Goal: Task Accomplishment & Management: Use online tool/utility

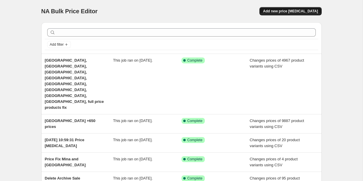
click at [287, 12] on span "Add new price [MEDICAL_DATA]" at bounding box center [290, 11] width 55 height 5
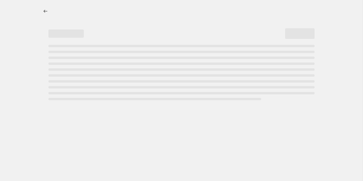
select select "percentage"
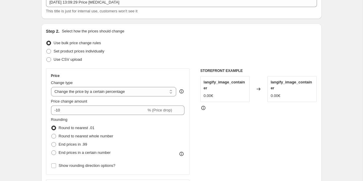
scroll to position [44, 0]
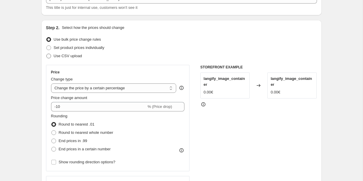
click at [49, 57] on span at bounding box center [48, 56] width 5 height 5
click at [47, 54] on input "Use CSV upload" at bounding box center [46, 54] width 0 height 0
radio input "true"
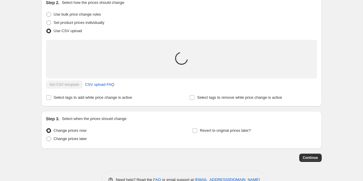
scroll to position [72, 0]
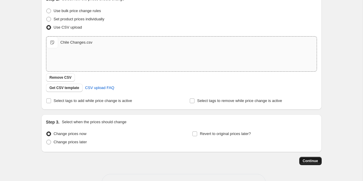
click at [309, 161] on span "Continue" at bounding box center [310, 161] width 15 height 5
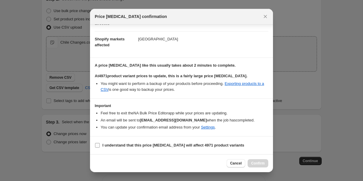
scroll to position [41, 0]
click at [96, 145] on input "I understand that this price [MEDICAL_DATA] will affect 4971 product variants" at bounding box center [97, 145] width 5 height 5
checkbox input "true"
click at [257, 163] on span "Confirm" at bounding box center [258, 163] width 14 height 5
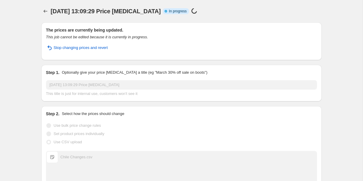
click at [339, 64] on div "[DATE] 13:09:29 Price [MEDICAL_DATA]. This page is ready [DATE] 13:09:29 Price …" at bounding box center [181, 151] width 363 height 303
click at [333, 76] on div "[DATE] 13:09:29 Price [MEDICAL_DATA]. This page is ready [DATE] 13:09:29 Price …" at bounding box center [181, 151] width 363 height 303
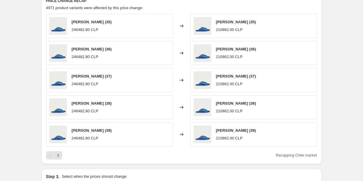
scroll to position [250, 0]
click at [59, 155] on icon "Next" at bounding box center [58, 155] width 6 height 6
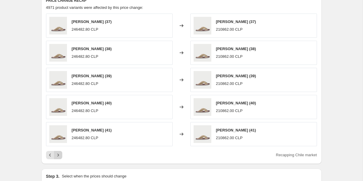
click at [59, 155] on icon "Next" at bounding box center [58, 155] width 6 height 6
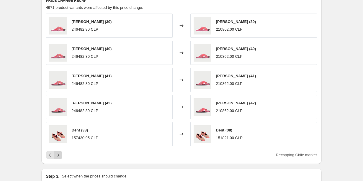
click at [59, 155] on icon "Next" at bounding box center [58, 155] width 6 height 6
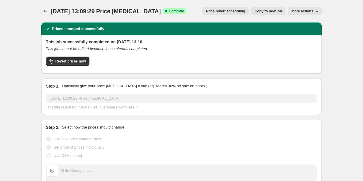
scroll to position [0, 0]
click at [48, 12] on icon "Price change jobs" at bounding box center [46, 11] width 6 height 6
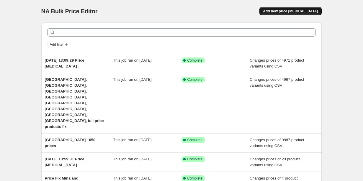
click at [278, 13] on span "Add new price [MEDICAL_DATA]" at bounding box center [290, 11] width 55 height 5
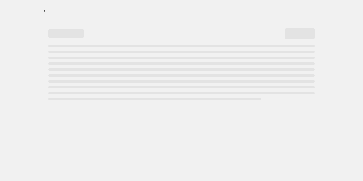
select select "percentage"
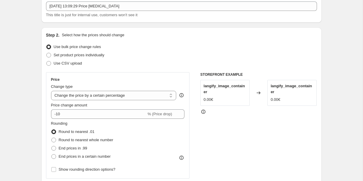
scroll to position [46, 0]
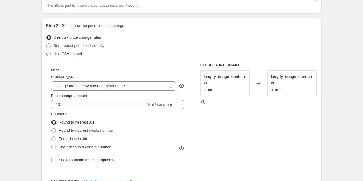
click at [50, 52] on span at bounding box center [48, 54] width 5 height 5
click at [47, 52] on input "Use CSV upload" at bounding box center [46, 52] width 0 height 0
radio input "true"
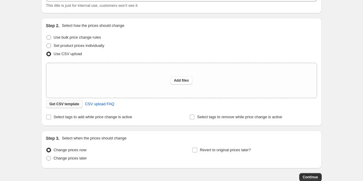
click at [55, 105] on span "Get CSV template" at bounding box center [65, 104] width 30 height 5
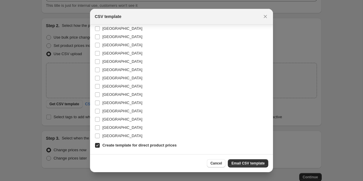
scroll to position [116, 0]
click at [98, 69] on input "[GEOGRAPHIC_DATA]" at bounding box center [97, 70] width 5 height 5
checkbox input "true"
click at [234, 163] on span "Email CSV template" at bounding box center [248, 163] width 33 height 5
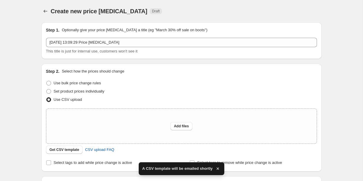
scroll to position [46, 0]
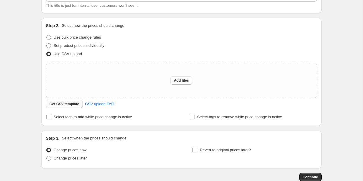
click at [59, 100] on button "Get CSV template" at bounding box center [64, 104] width 37 height 8
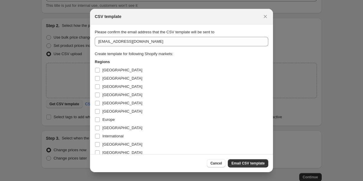
scroll to position [0, 0]
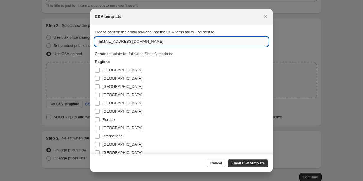
click at [105, 43] on input "[EMAIL_ADDRESS][DOMAIN_NAME]" at bounding box center [182, 41] width 174 height 9
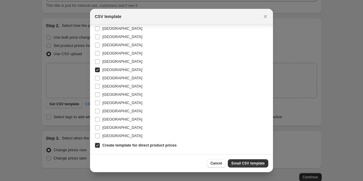
scroll to position [116, 0]
type input "[PERSON_NAME][EMAIL_ADDRESS][PERSON_NAME][DOMAIN_NAME]"
click at [247, 163] on span "Email CSV template" at bounding box center [248, 163] width 33 height 5
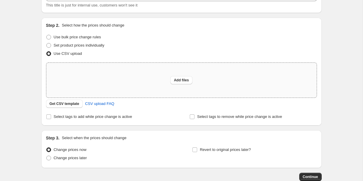
scroll to position [30, 0]
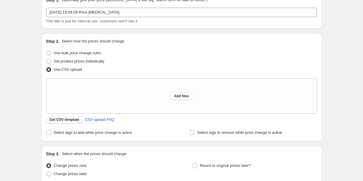
click at [59, 119] on span "Get CSV template" at bounding box center [65, 120] width 30 height 5
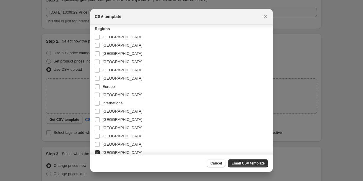
scroll to position [33, 0]
click at [98, 46] on input "[GEOGRAPHIC_DATA]" at bounding box center [97, 45] width 5 height 5
checkbox input "true"
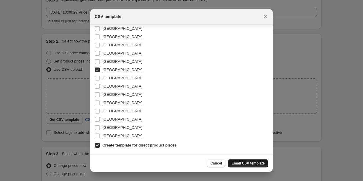
scroll to position [116, 0]
click at [98, 70] on input "[GEOGRAPHIC_DATA]" at bounding box center [97, 70] width 5 height 5
checkbox input "false"
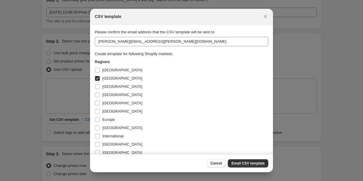
scroll to position [0, 0]
click at [241, 165] on span "Email CSV template" at bounding box center [248, 163] width 33 height 5
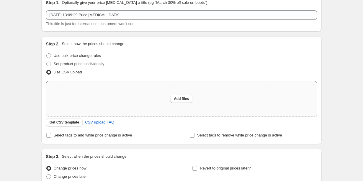
scroll to position [27, 0]
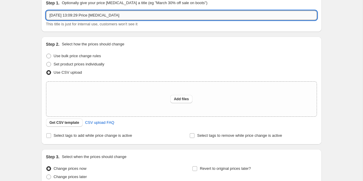
click at [110, 16] on input "[DATE] 13:09:29 Price [MEDICAL_DATA]" at bounding box center [181, 15] width 271 height 9
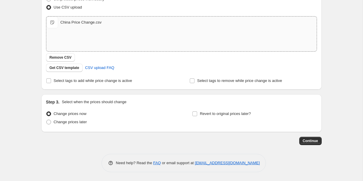
scroll to position [92, 0]
type input "China Price Change"
click at [307, 140] on span "Continue" at bounding box center [310, 141] width 15 height 5
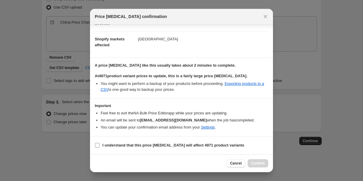
scroll to position [41, 0]
click at [99, 146] on input "I understand that this price [MEDICAL_DATA] will affect 4971 product variants" at bounding box center [97, 145] width 5 height 5
checkbox input "true"
click at [256, 165] on span "Confirm" at bounding box center [258, 163] width 14 height 5
